Goal: Task Accomplishment & Management: Complete application form

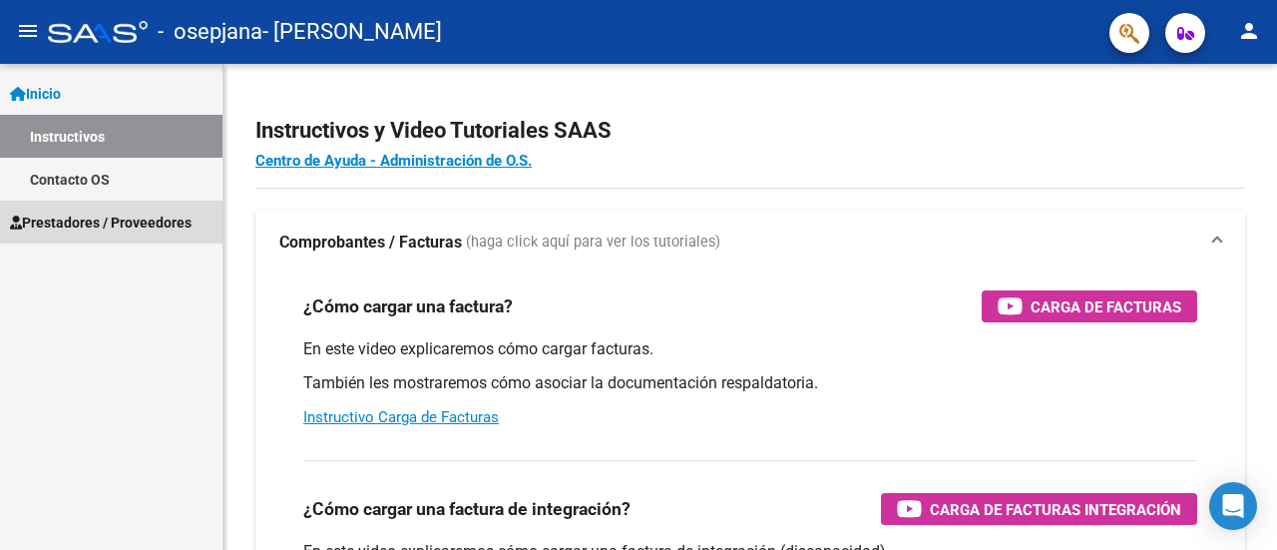
click at [66, 231] on span "Prestadores / Proveedores" at bounding box center [101, 223] width 182 height 22
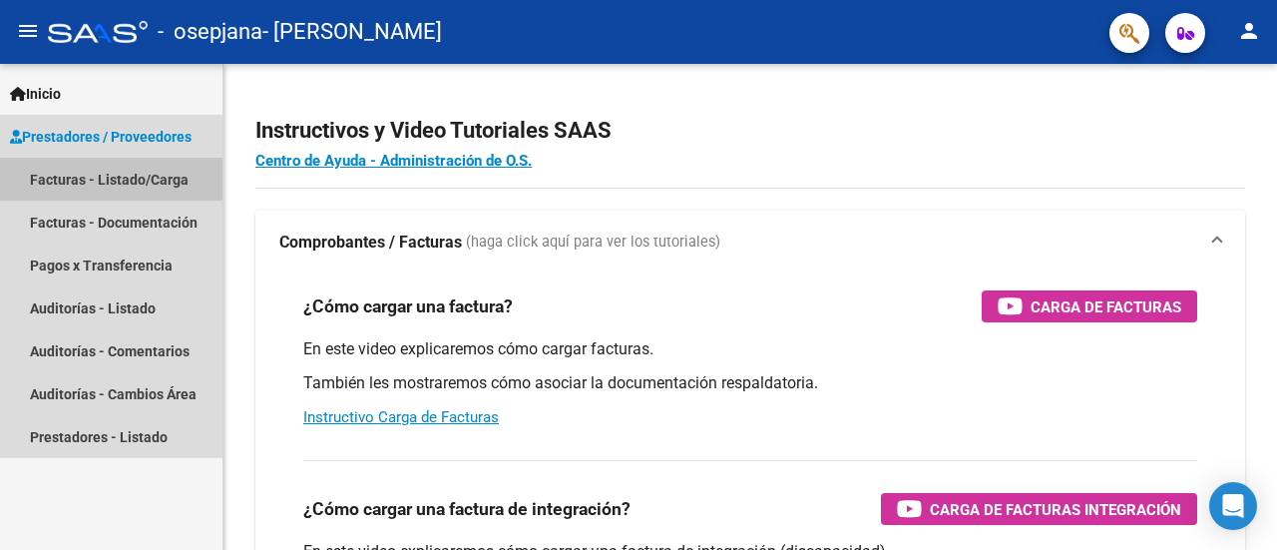
click at [70, 181] on link "Facturas - Listado/Carga" at bounding box center [111, 179] width 222 height 43
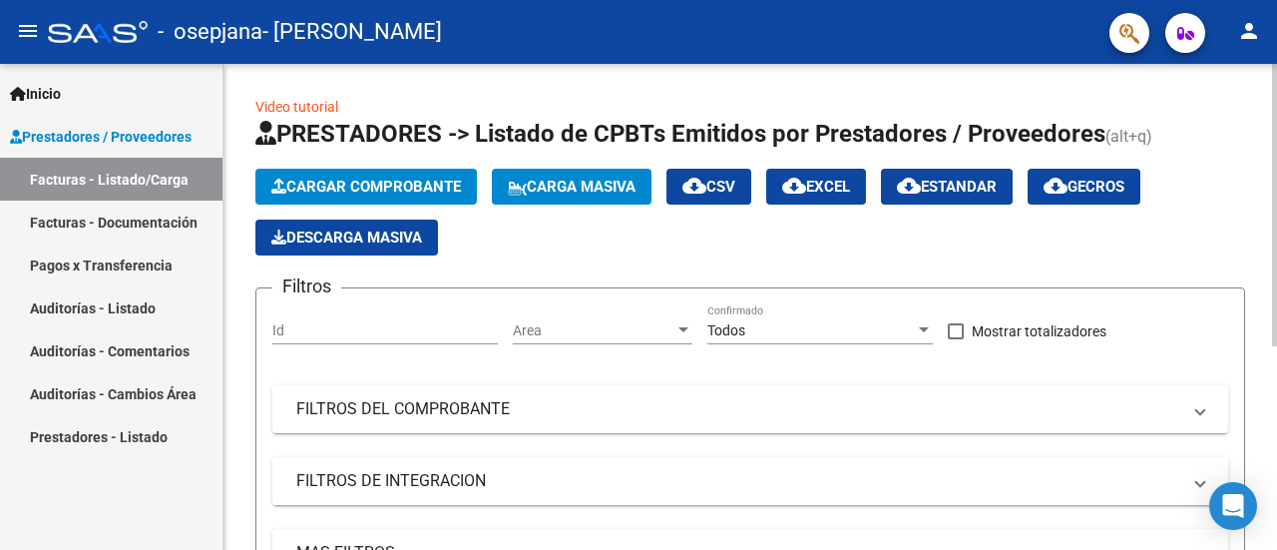
click at [1201, 490] on span at bounding box center [1200, 481] width 8 height 22
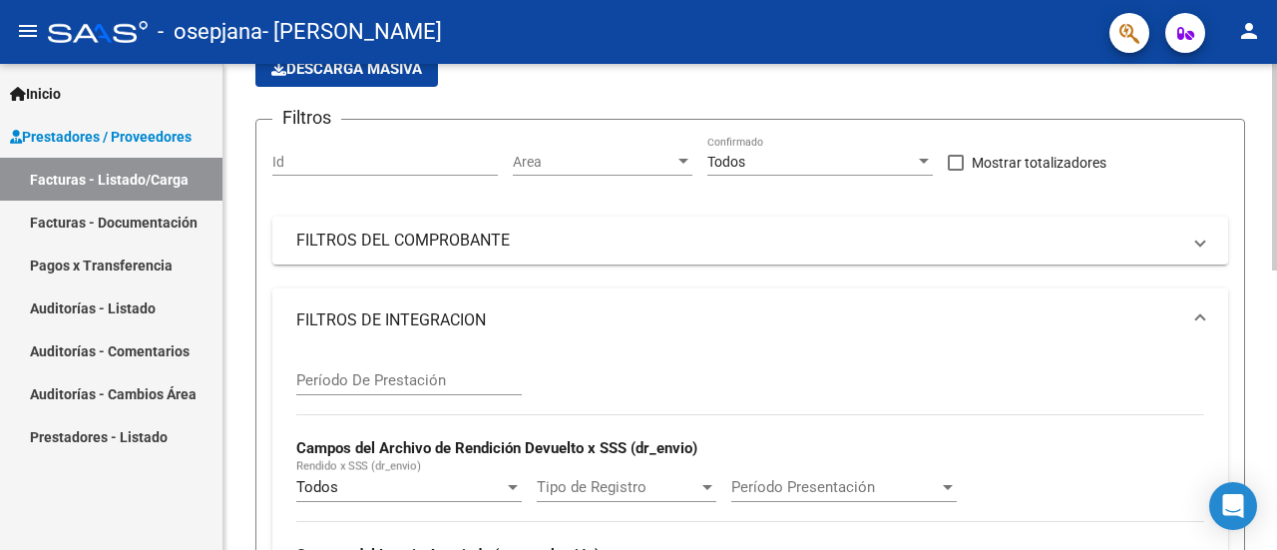
scroll to position [178, 0]
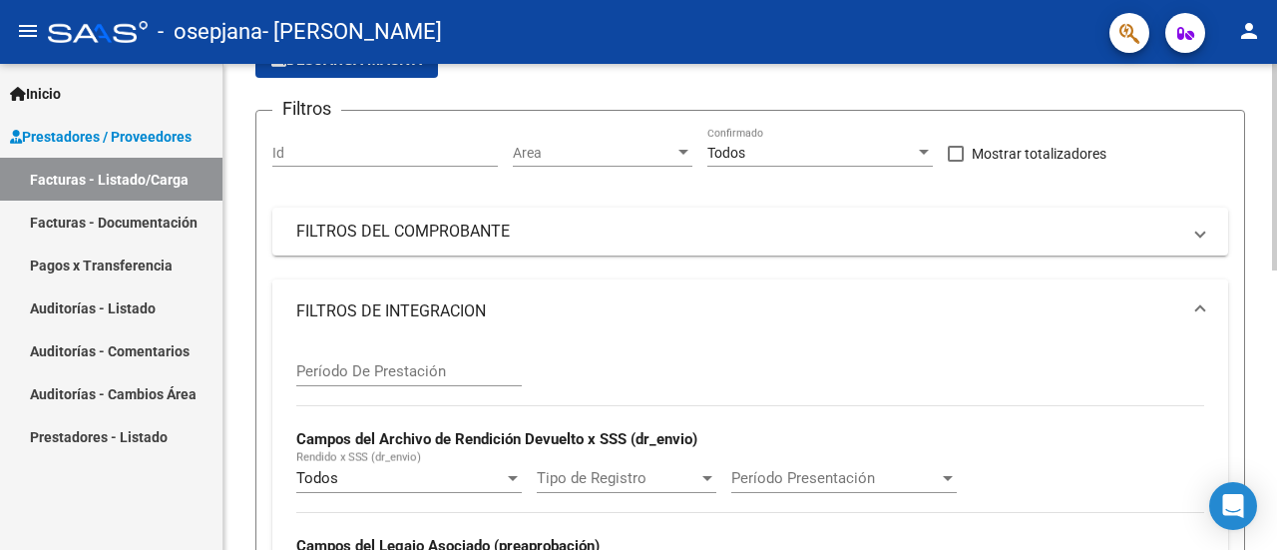
click at [1276, 316] on div at bounding box center [1274, 243] width 5 height 207
click at [1198, 229] on span at bounding box center [1200, 231] width 8 height 22
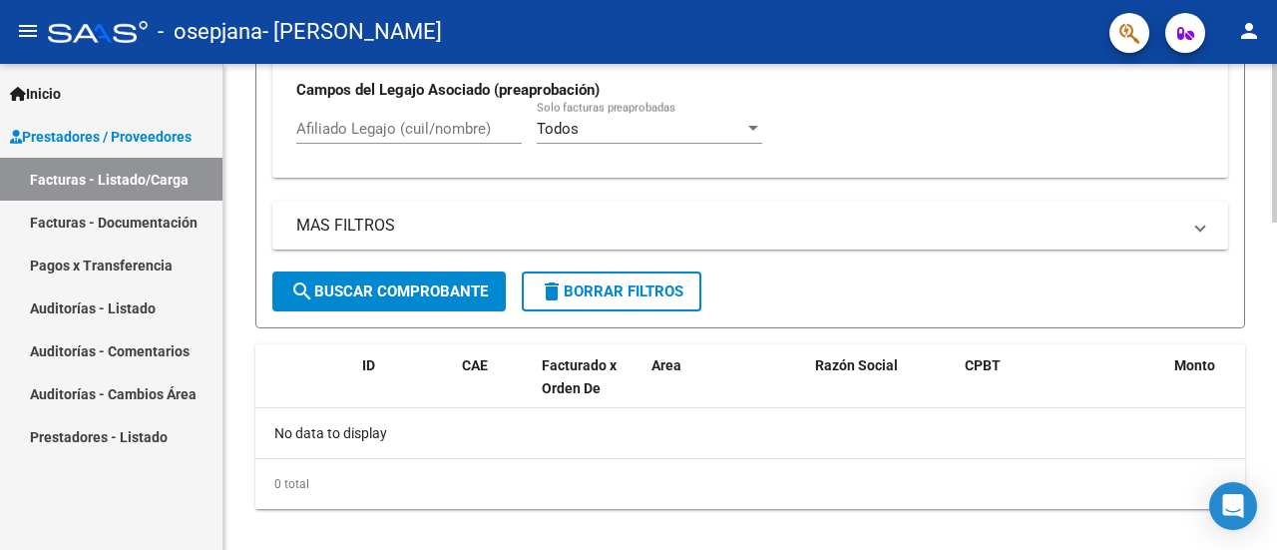
scroll to position [998, 0]
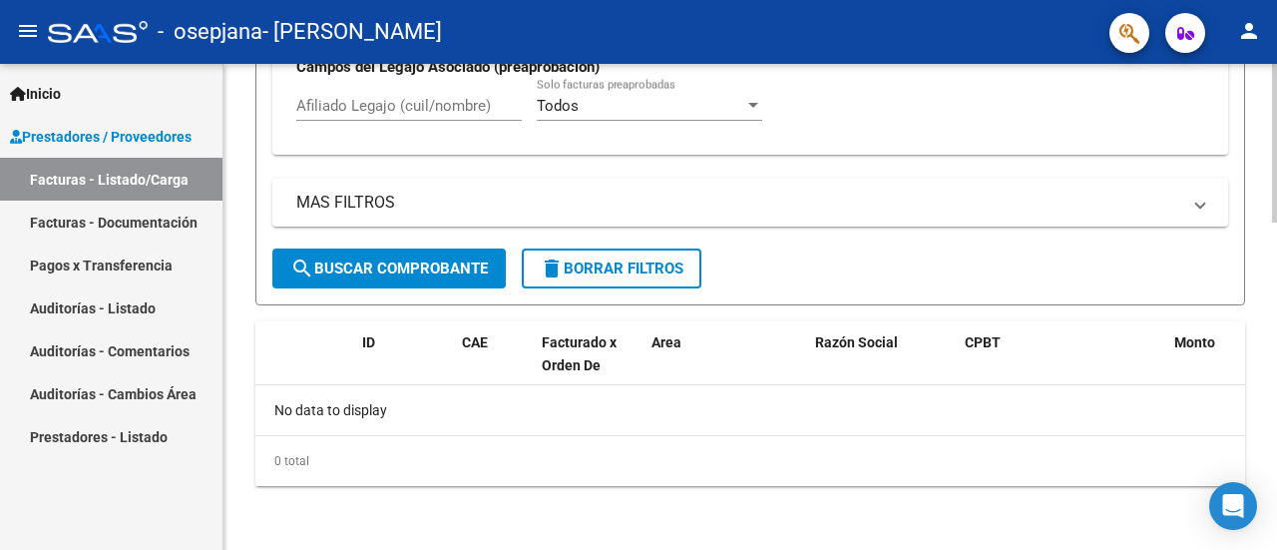
click at [1275, 468] on div at bounding box center [1274, 470] width 5 height 159
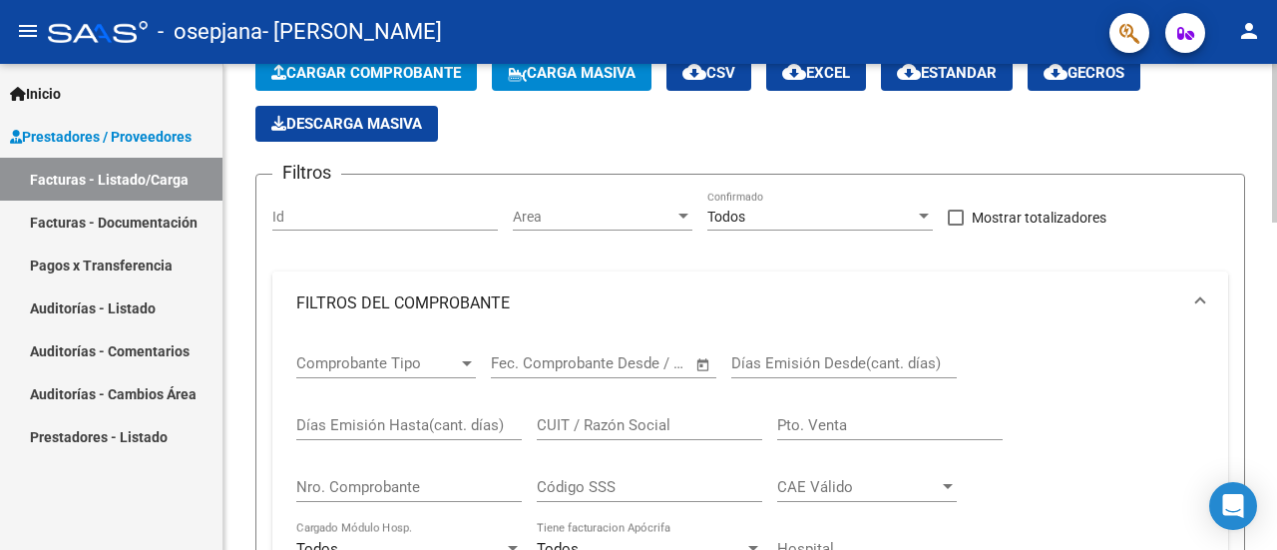
scroll to position [0, 0]
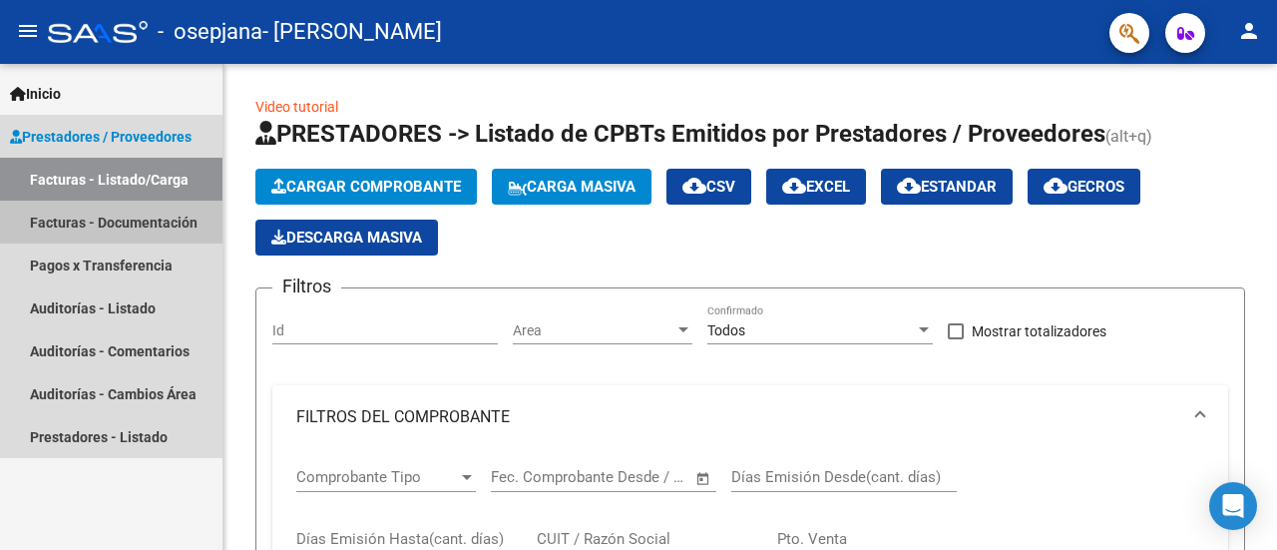
click at [64, 223] on link "Facturas - Documentación" at bounding box center [111, 222] width 222 height 43
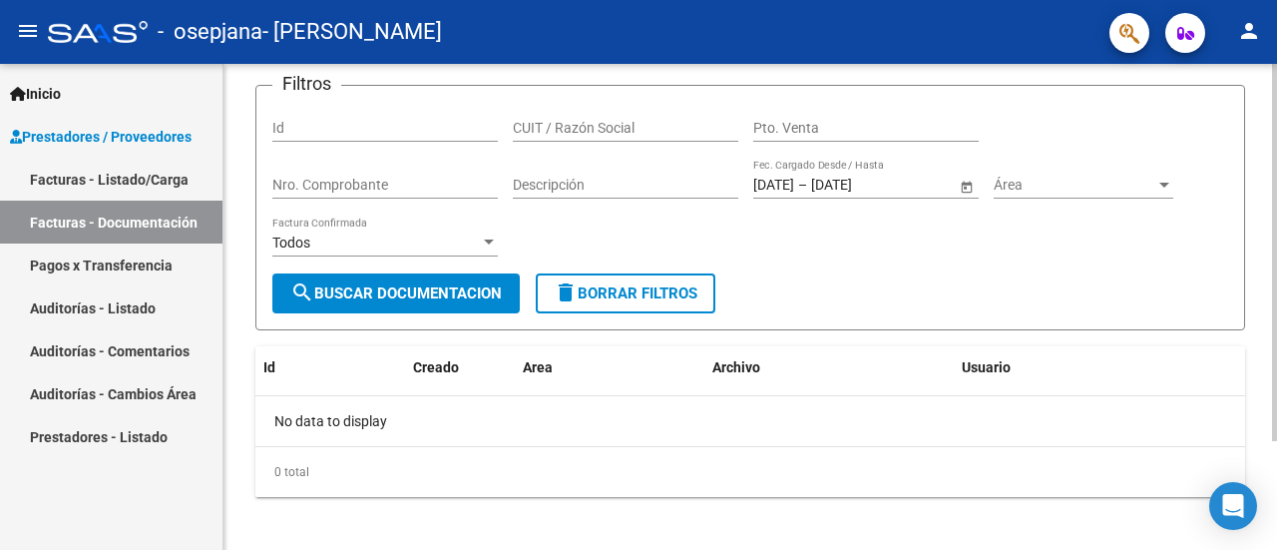
scroll to position [140, 0]
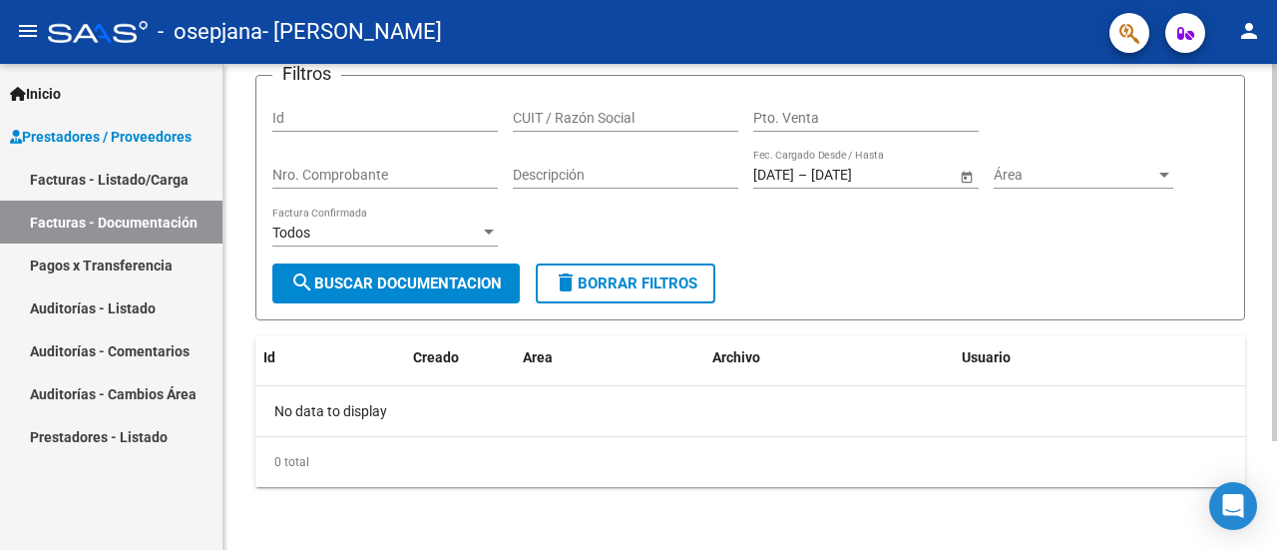
click at [1276, 497] on div at bounding box center [1274, 360] width 5 height 377
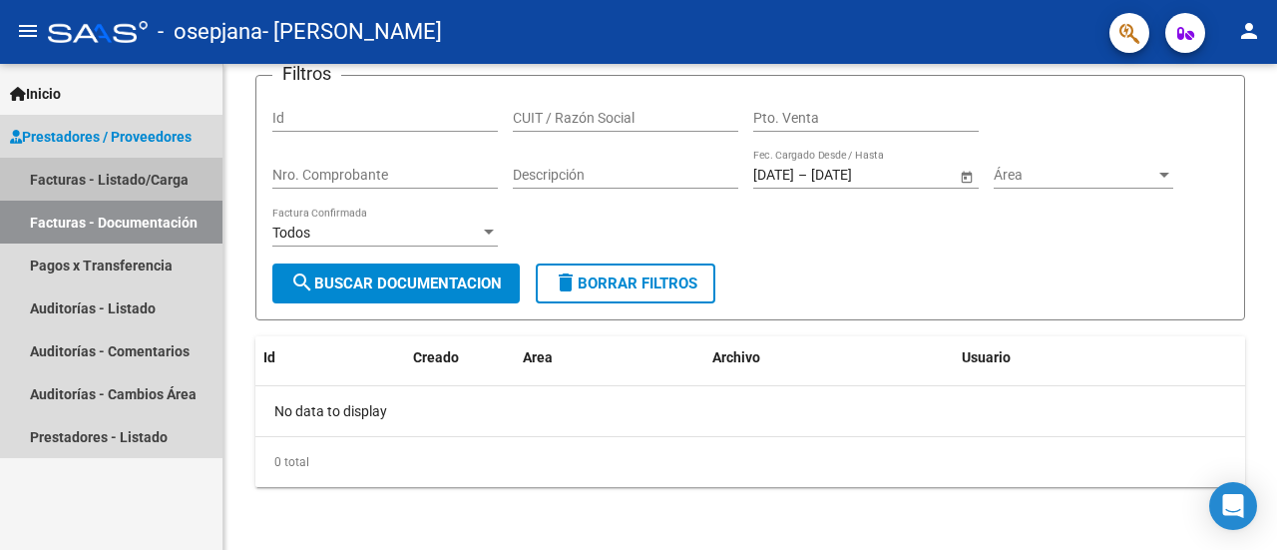
click at [94, 174] on link "Facturas - Listado/Carga" at bounding box center [111, 179] width 222 height 43
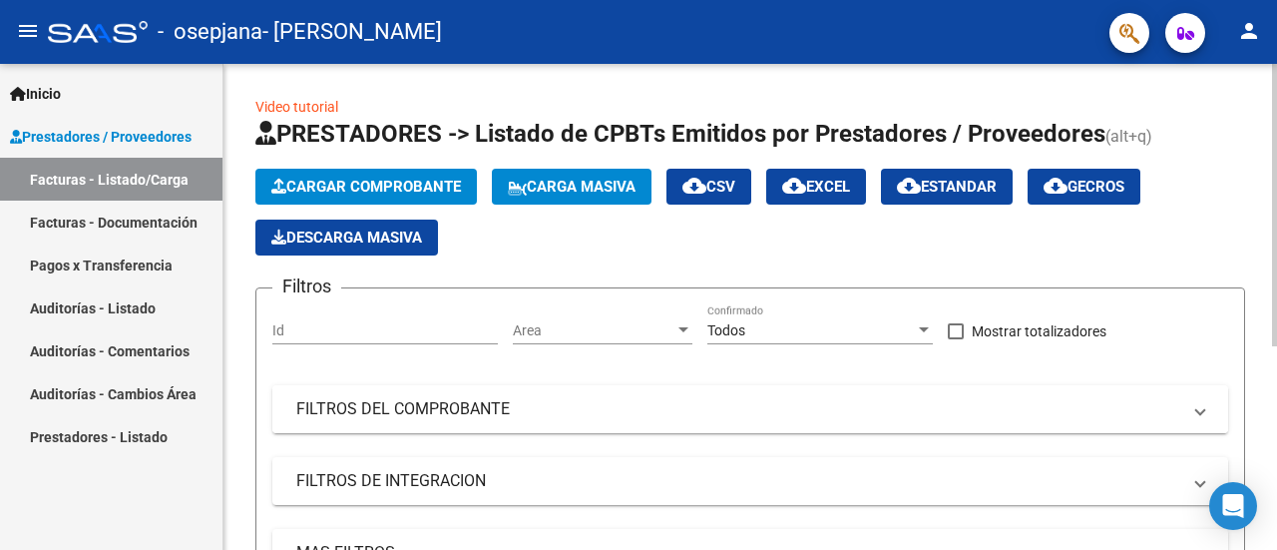
click at [1199, 418] on span at bounding box center [1200, 409] width 8 height 22
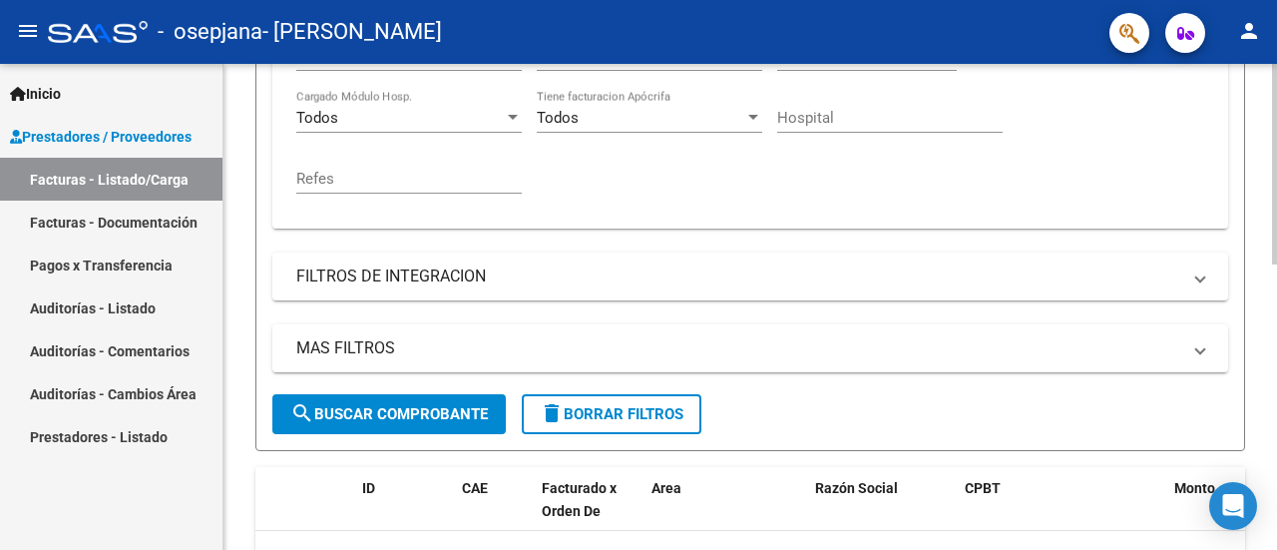
scroll to position [548, 0]
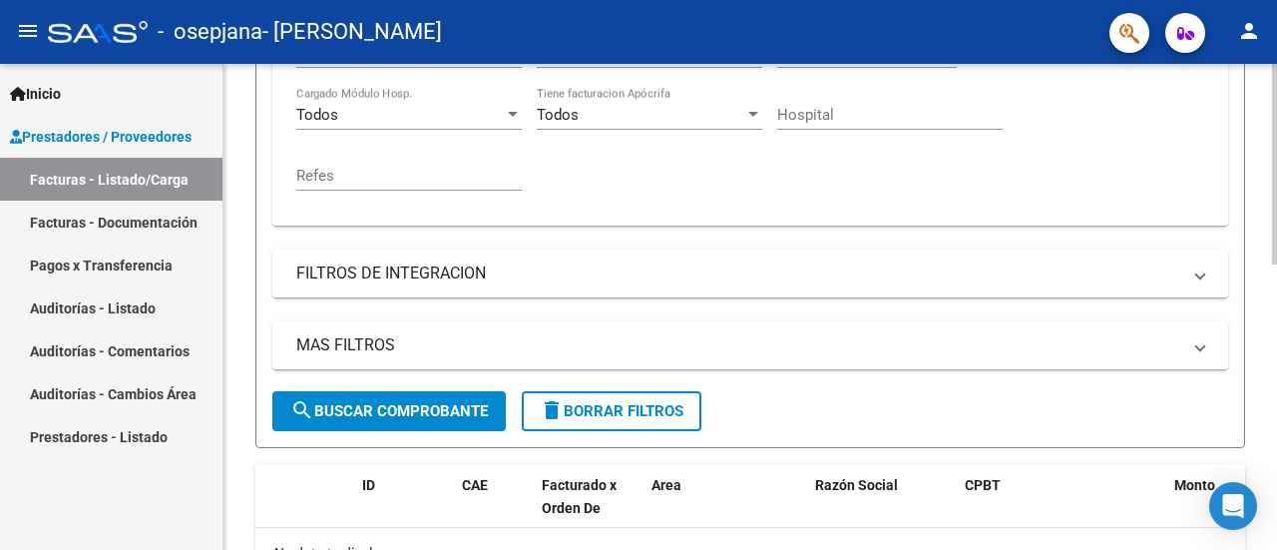
click at [1274, 471] on div at bounding box center [1274, 390] width 5 height 201
click at [1200, 274] on span at bounding box center [1200, 273] width 8 height 22
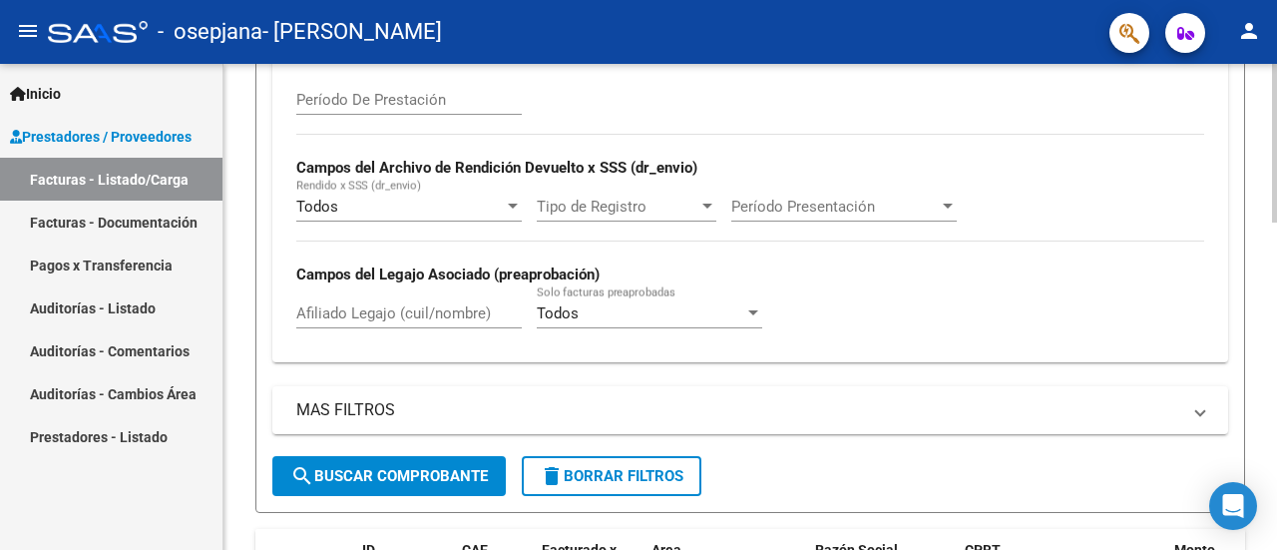
scroll to position [998, 0]
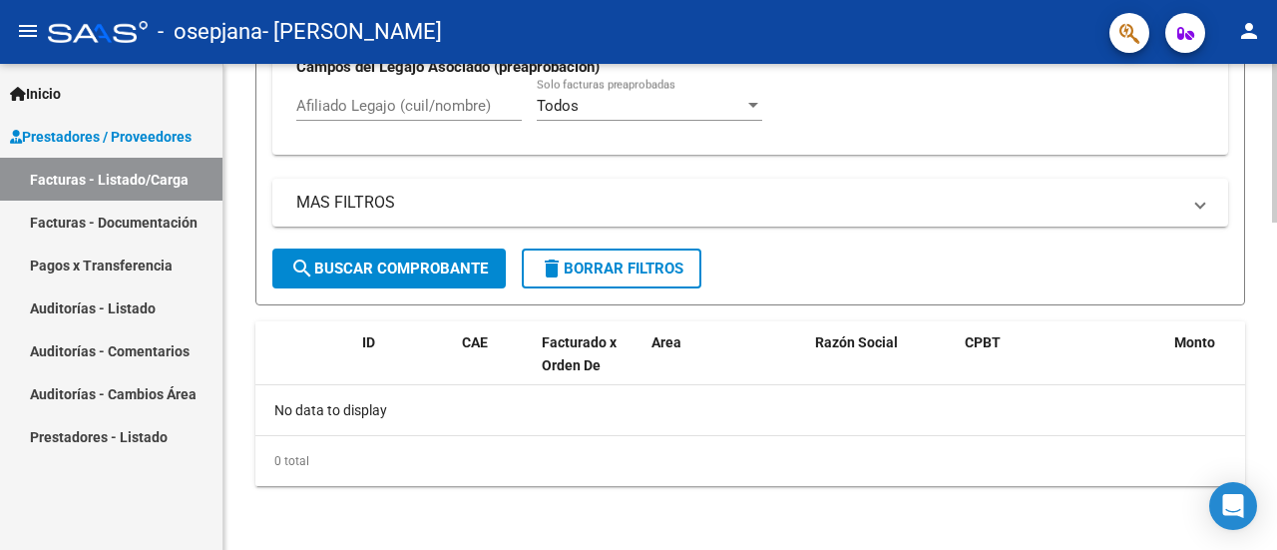
click at [1276, 496] on div at bounding box center [1274, 470] width 5 height 159
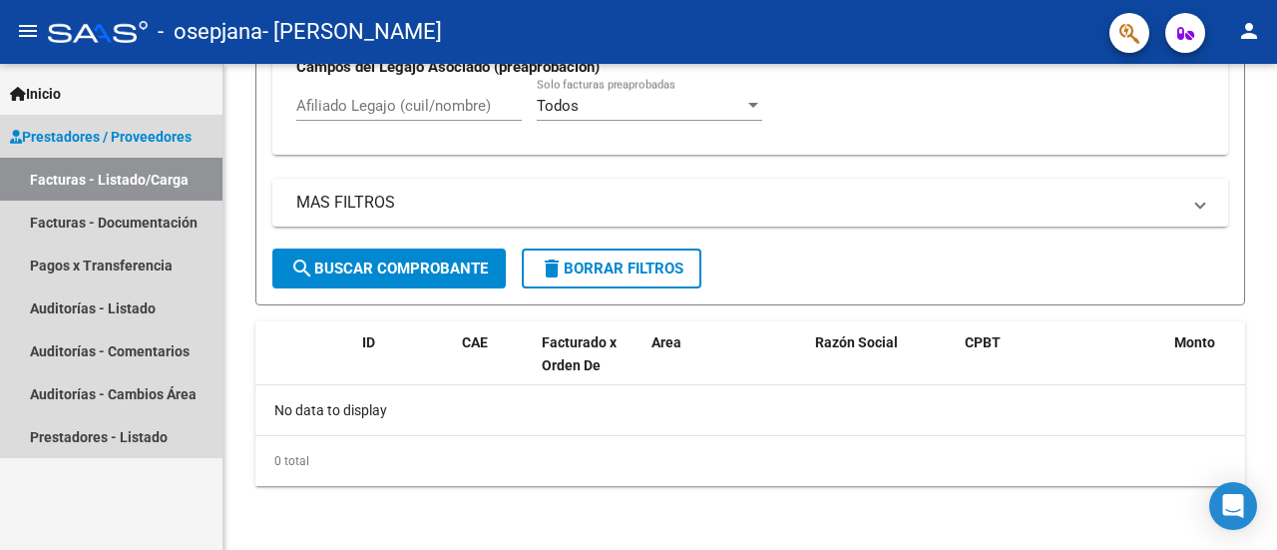
click at [165, 130] on span "Prestadores / Proveedores" at bounding box center [101, 137] width 182 height 22
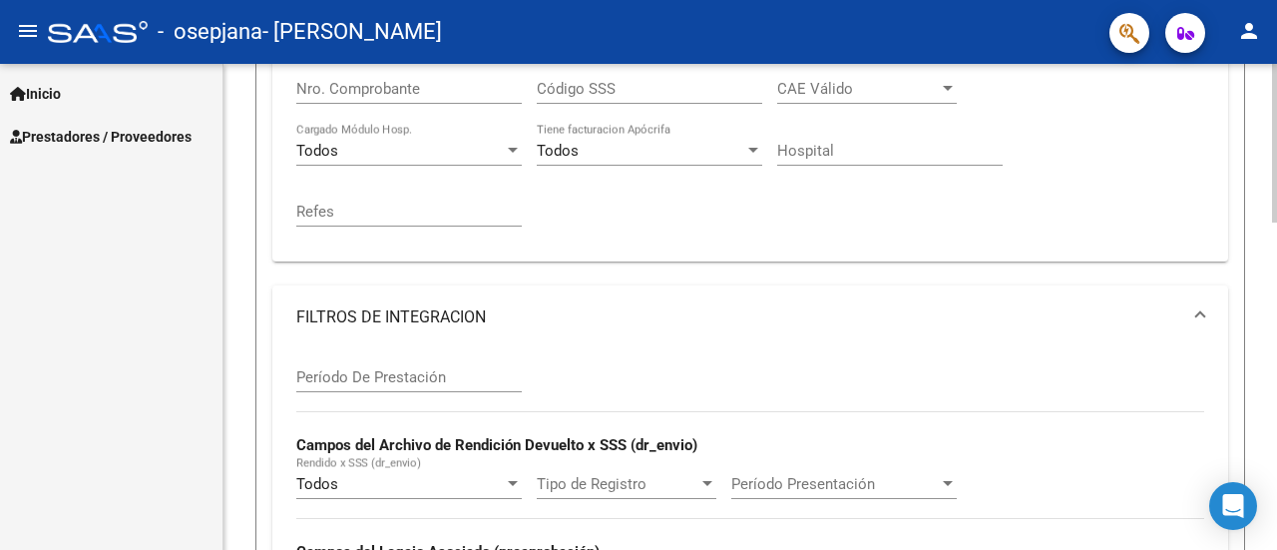
scroll to position [0, 0]
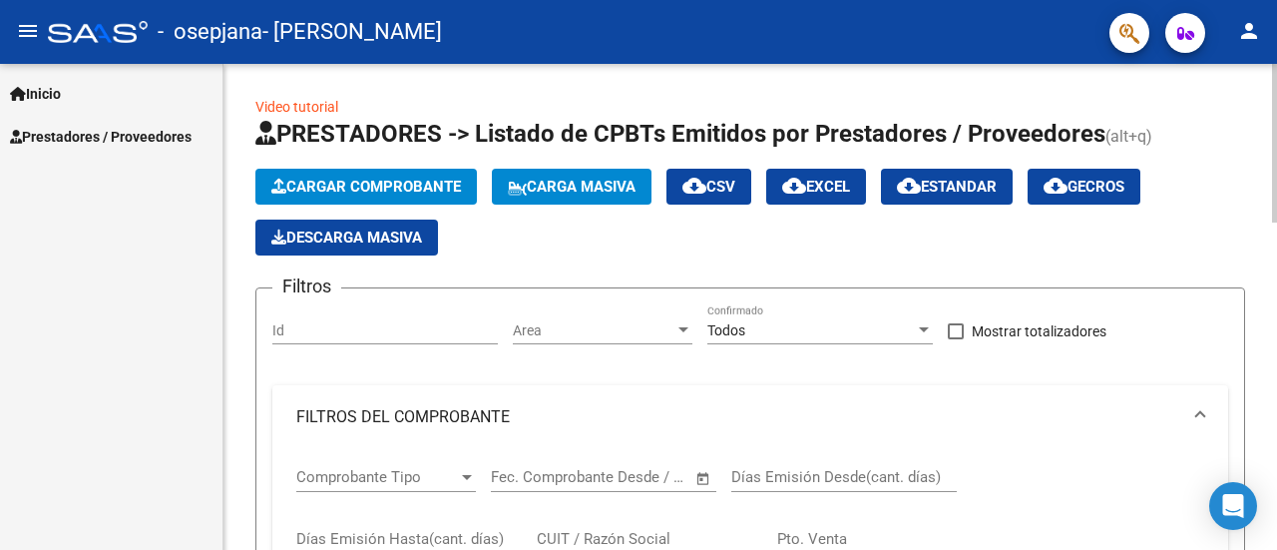
click at [425, 182] on span "Cargar Comprobante" at bounding box center [366, 187] width 190 height 18
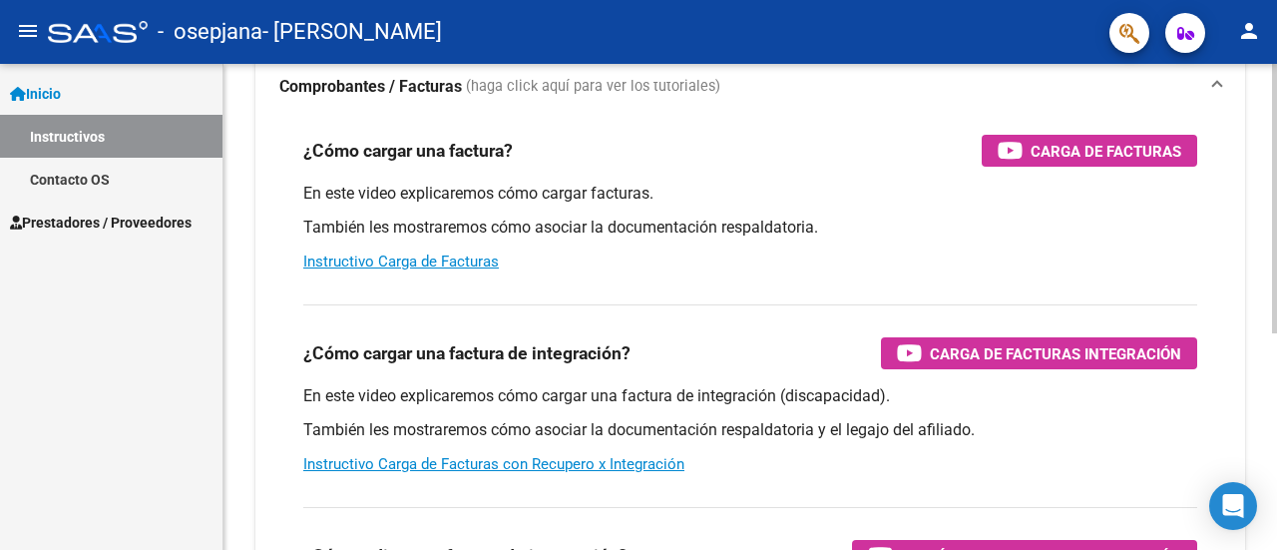
click at [1276, 323] on div at bounding box center [1274, 285] width 5 height 269
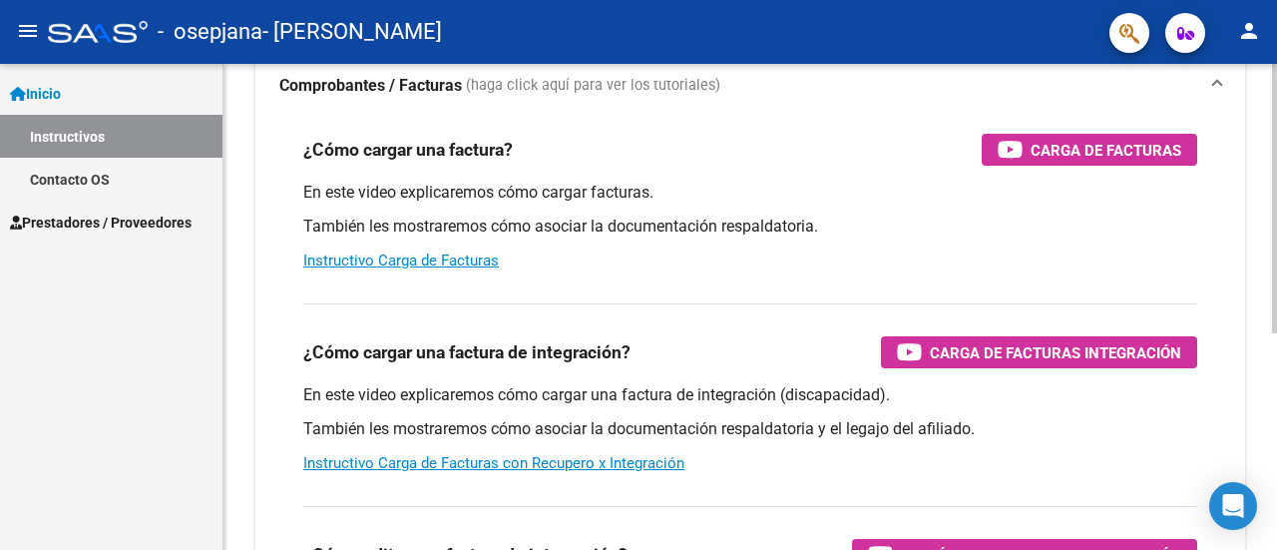
click at [615, 462] on link "Instructivo Carga de Facturas con Recupero x Integración" at bounding box center [493, 463] width 381 height 18
